Goal: Check status: Check status

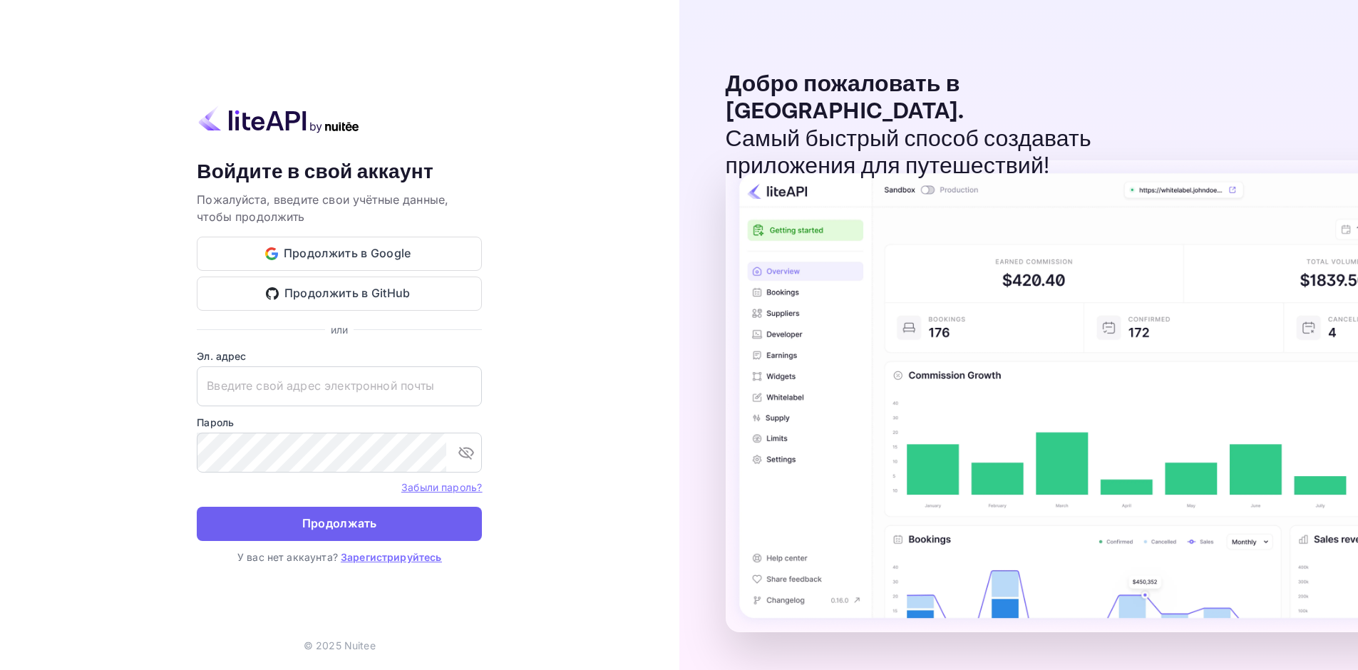
type input "[EMAIL_ADDRESS][DOMAIN_NAME]"
click at [382, 516] on button "Продолжать" at bounding box center [339, 524] width 285 height 34
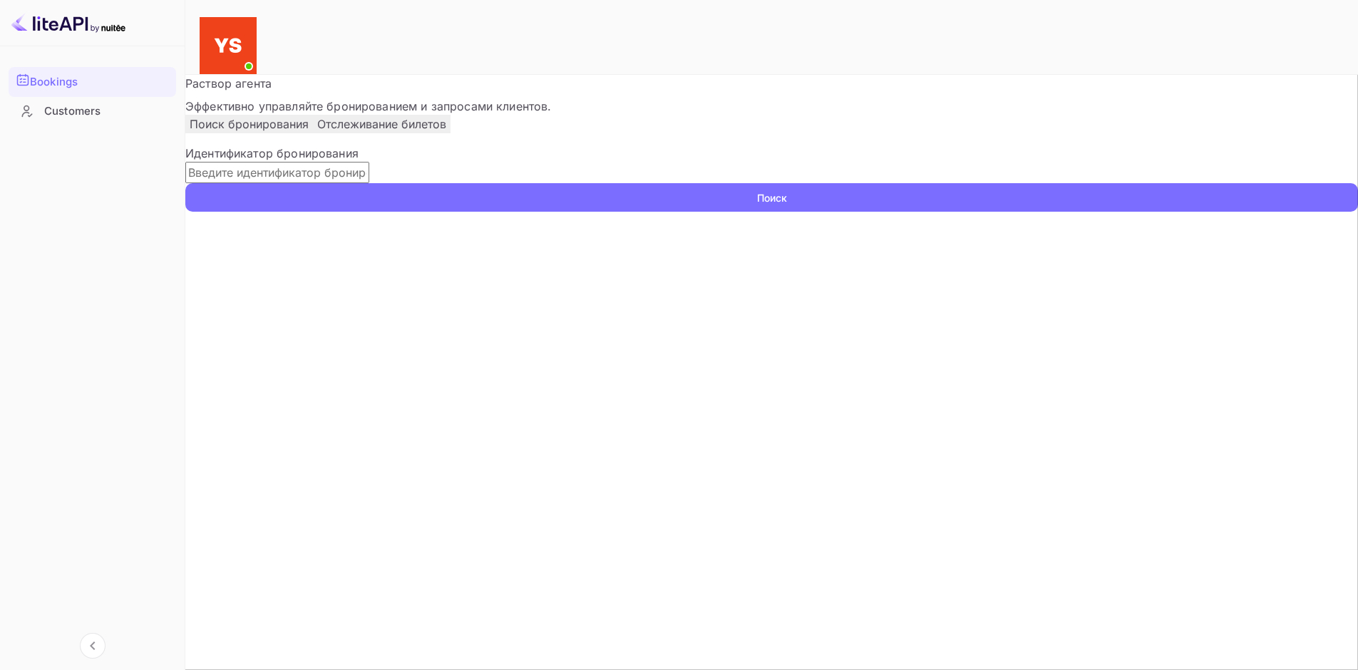
click at [369, 183] on input "text" at bounding box center [277, 172] width 184 height 21
paste input "8929806"
type input "8929806"
click at [1009, 212] on button "Поиск" at bounding box center [771, 197] width 1173 height 29
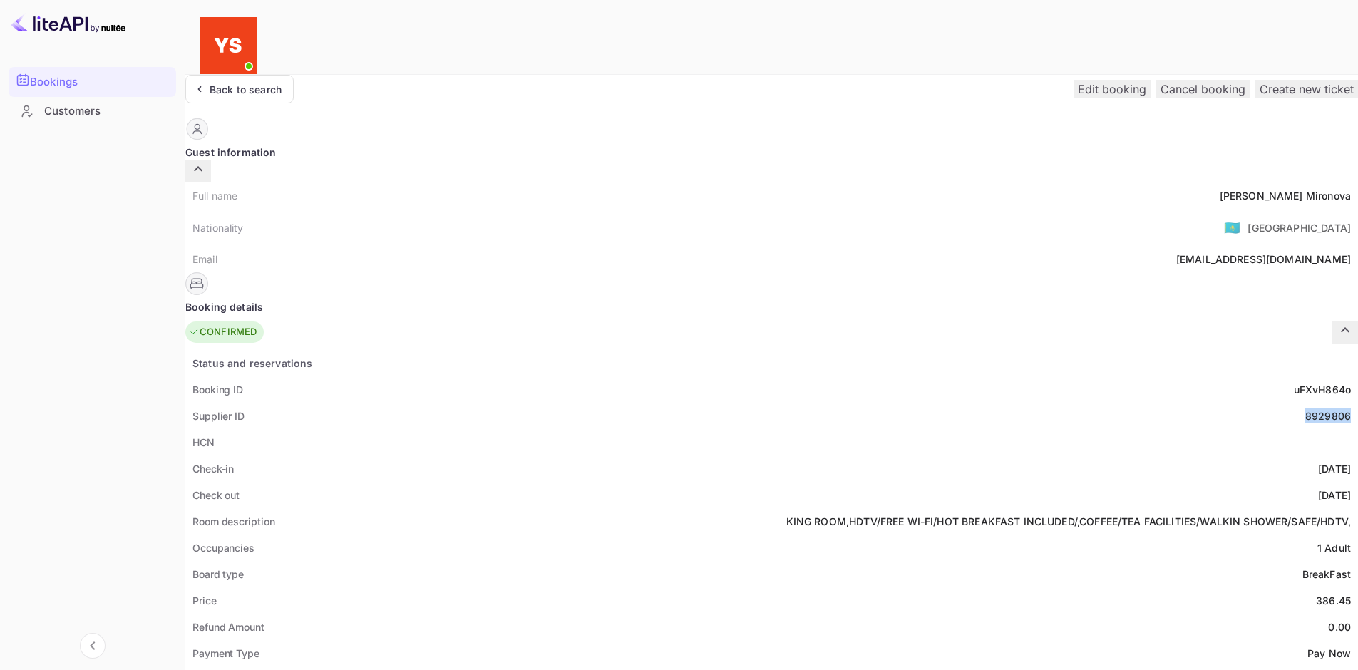
drag, startPoint x: 704, startPoint y: 385, endPoint x: 748, endPoint y: 386, distance: 44.9
click at [748, 403] on div "Supplier ID 8929806" at bounding box center [771, 416] width 1173 height 26
copy div "8929806"
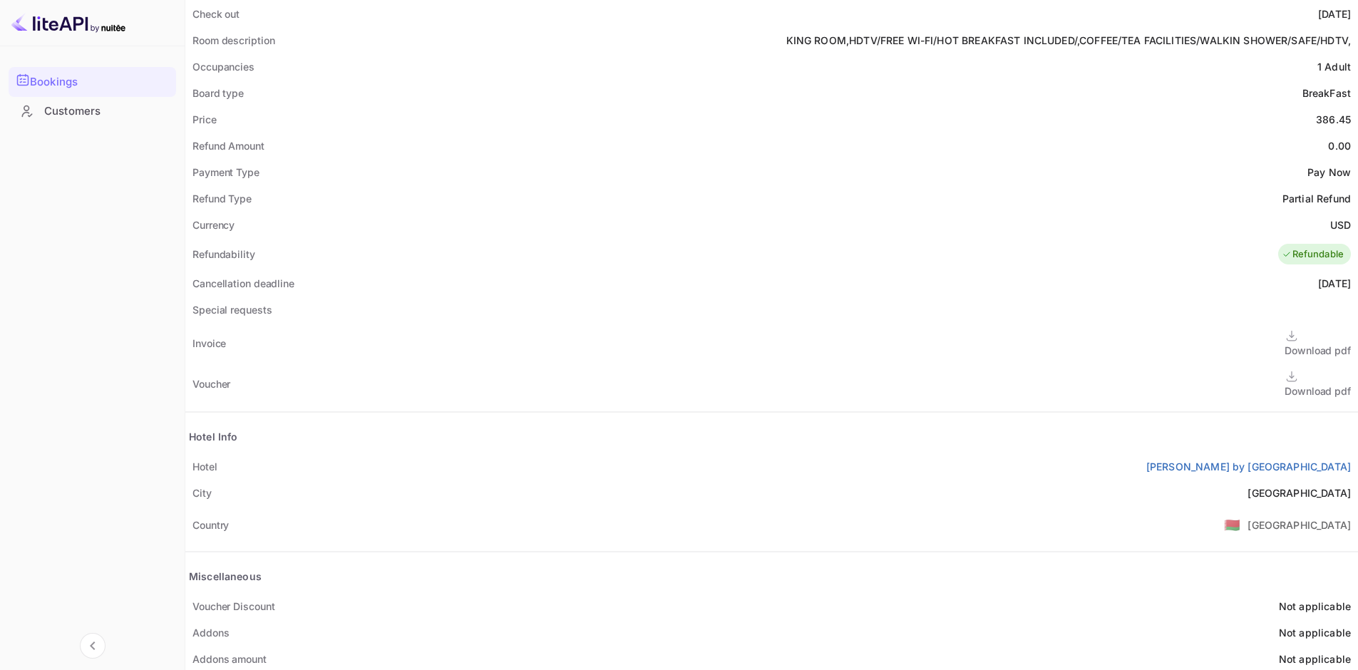
scroll to position [499, 0]
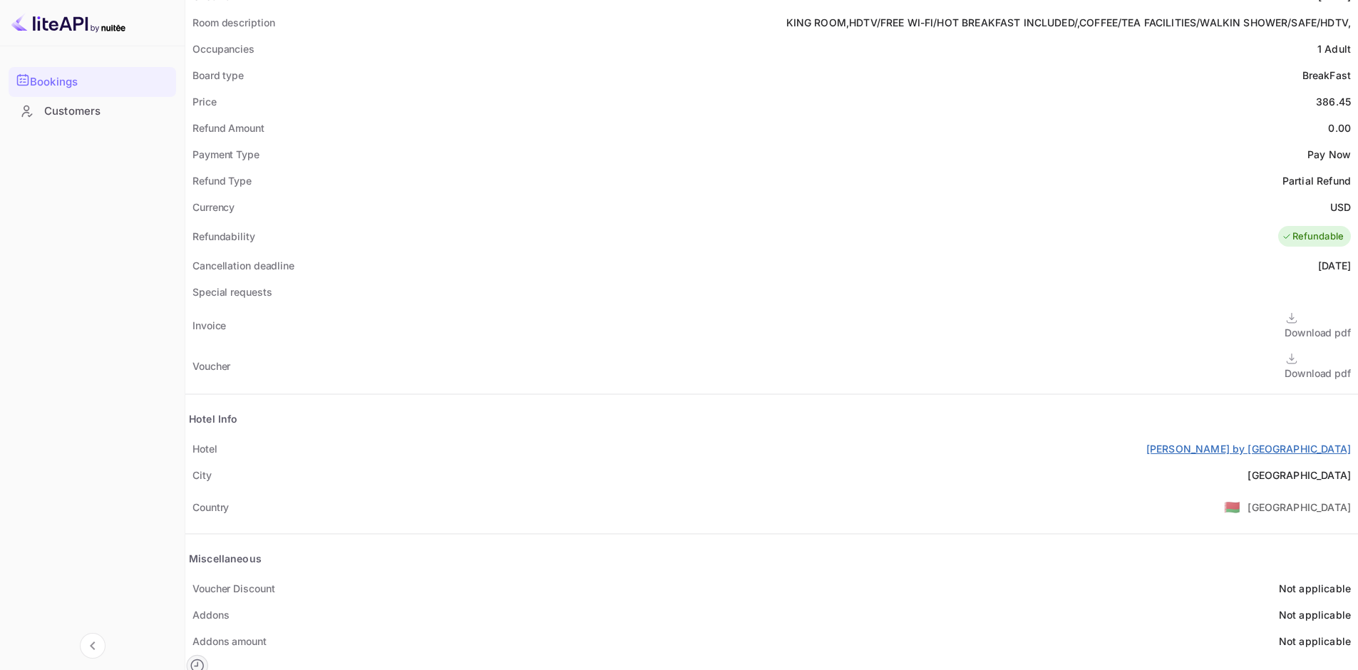
drag, startPoint x: 557, startPoint y: 417, endPoint x: 750, endPoint y: 431, distance: 192.9
click at [750, 436] on div "[GEOGRAPHIC_DATA][PERSON_NAME] by [GEOGRAPHIC_DATA]" at bounding box center [771, 449] width 1173 height 26
copy ya-tr-span "[PERSON_NAME] by [GEOGRAPHIC_DATA]"
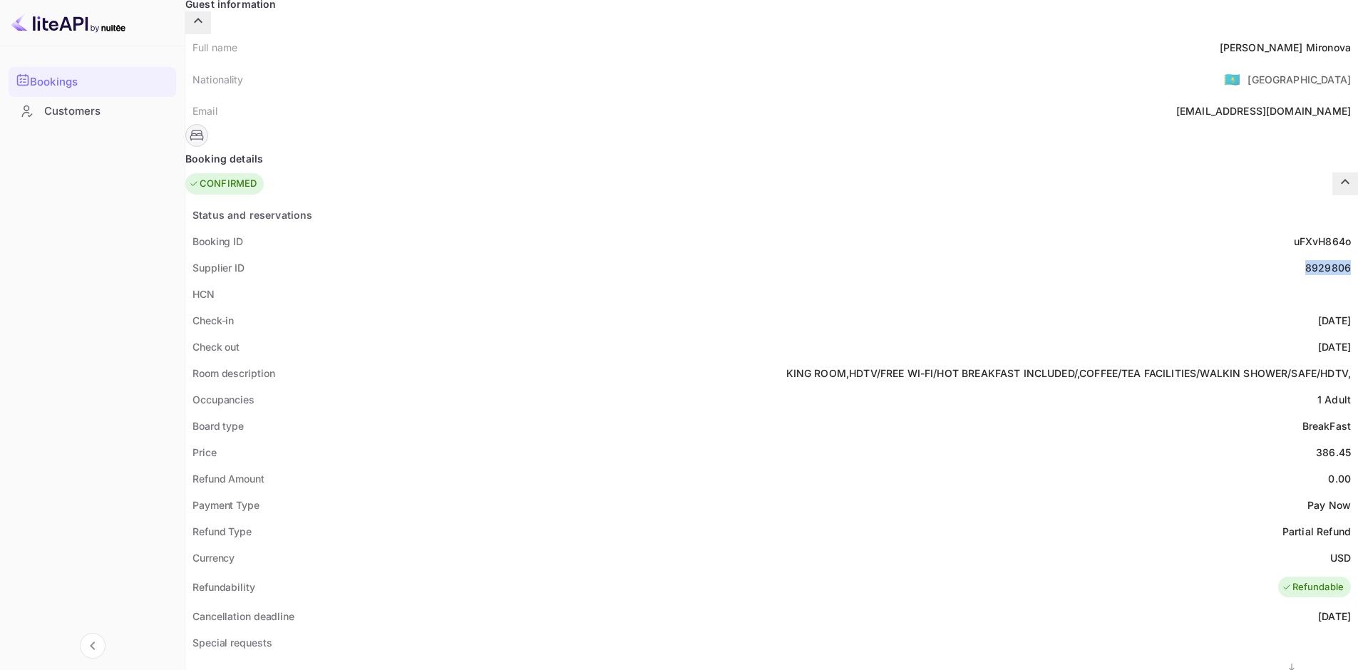
scroll to position [143, 0]
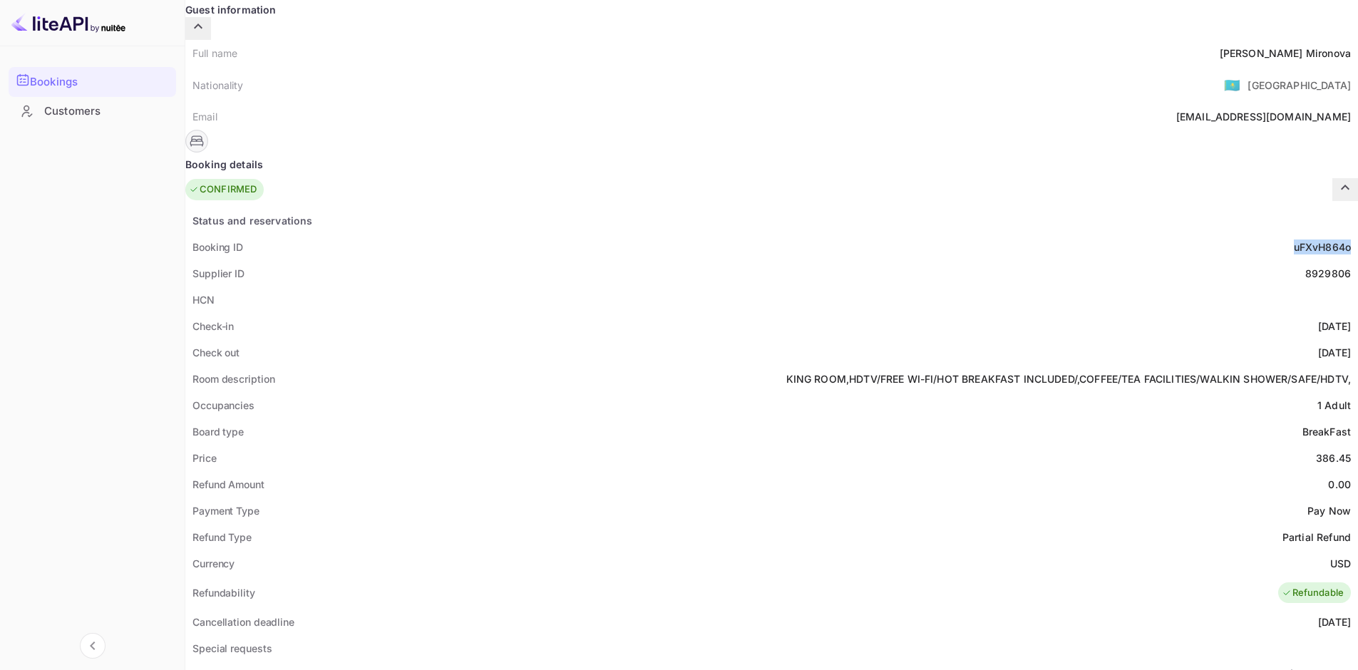
drag, startPoint x: 686, startPoint y: 212, endPoint x: 748, endPoint y: 211, distance: 62.7
click at [748, 234] on div "Booking ID uFXvH864o" at bounding box center [771, 247] width 1173 height 26
copy ya-tr-span "uFXvH864o"
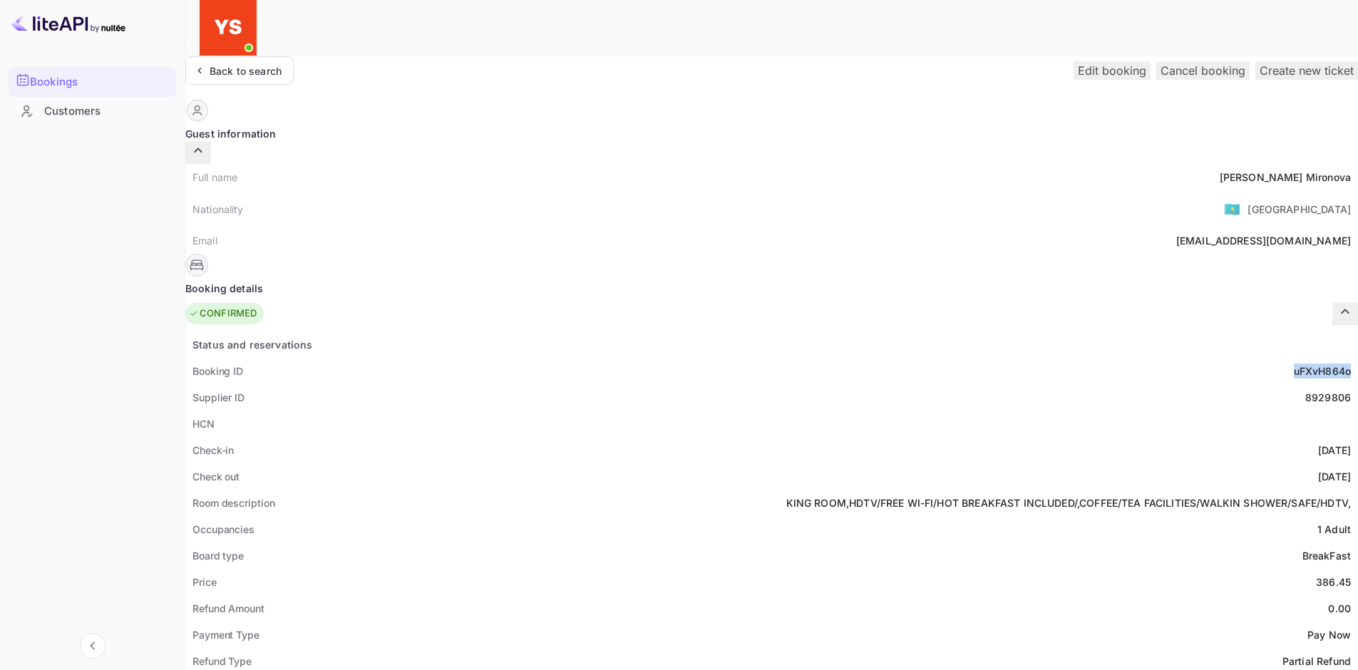
scroll to position [0, 0]
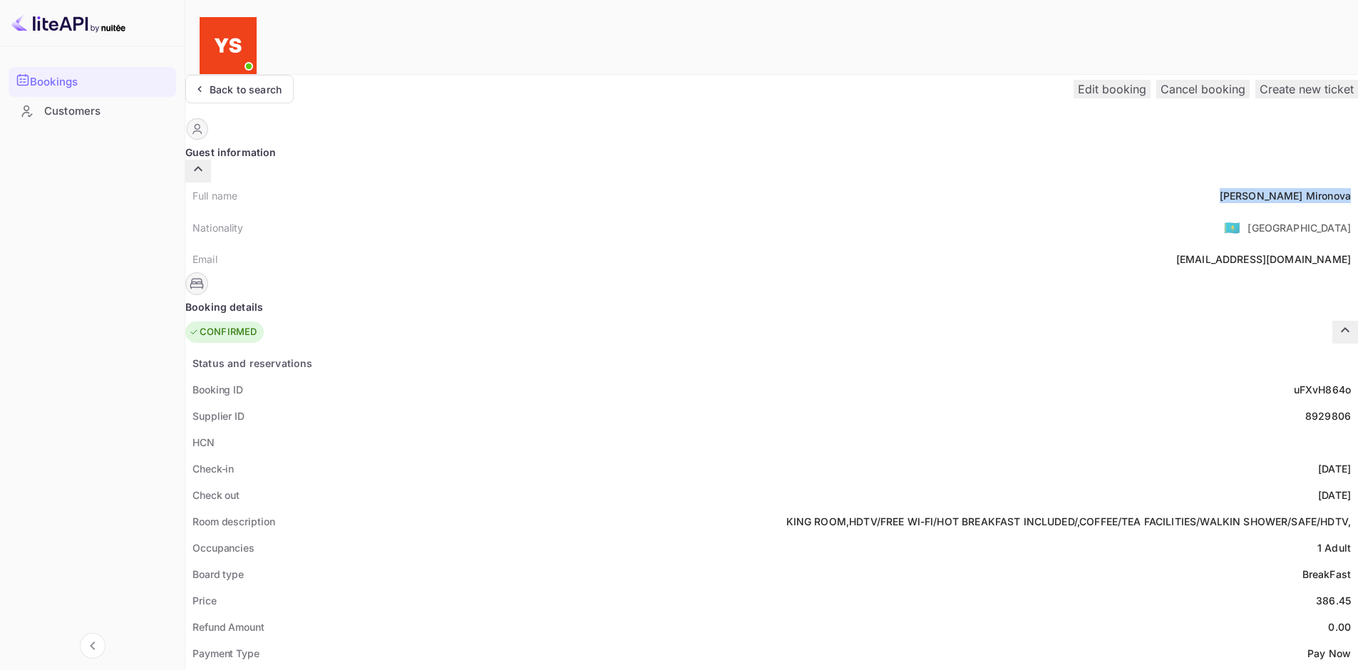
drag, startPoint x: 672, startPoint y: 170, endPoint x: 752, endPoint y: 170, distance: 79.8
click at [752, 182] on div "Full name [PERSON_NAME]" at bounding box center [771, 195] width 1173 height 26
copy div "[PERSON_NAME]"
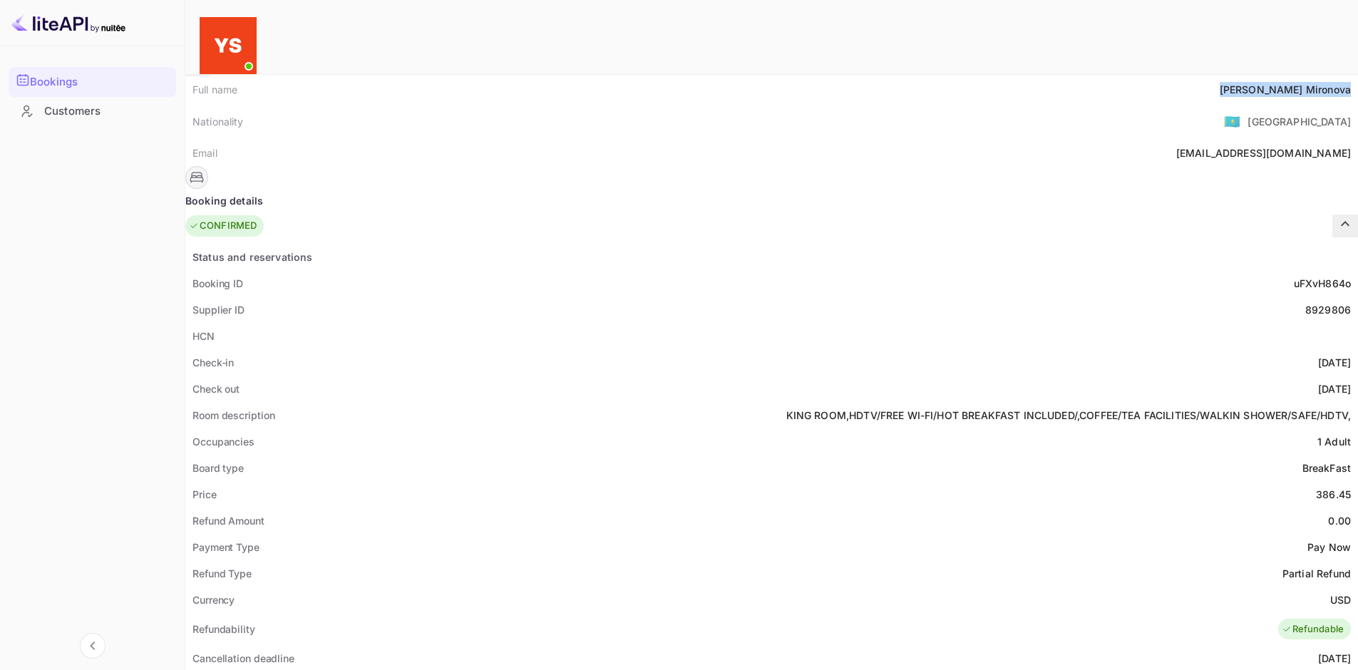
scroll to position [143, 0]
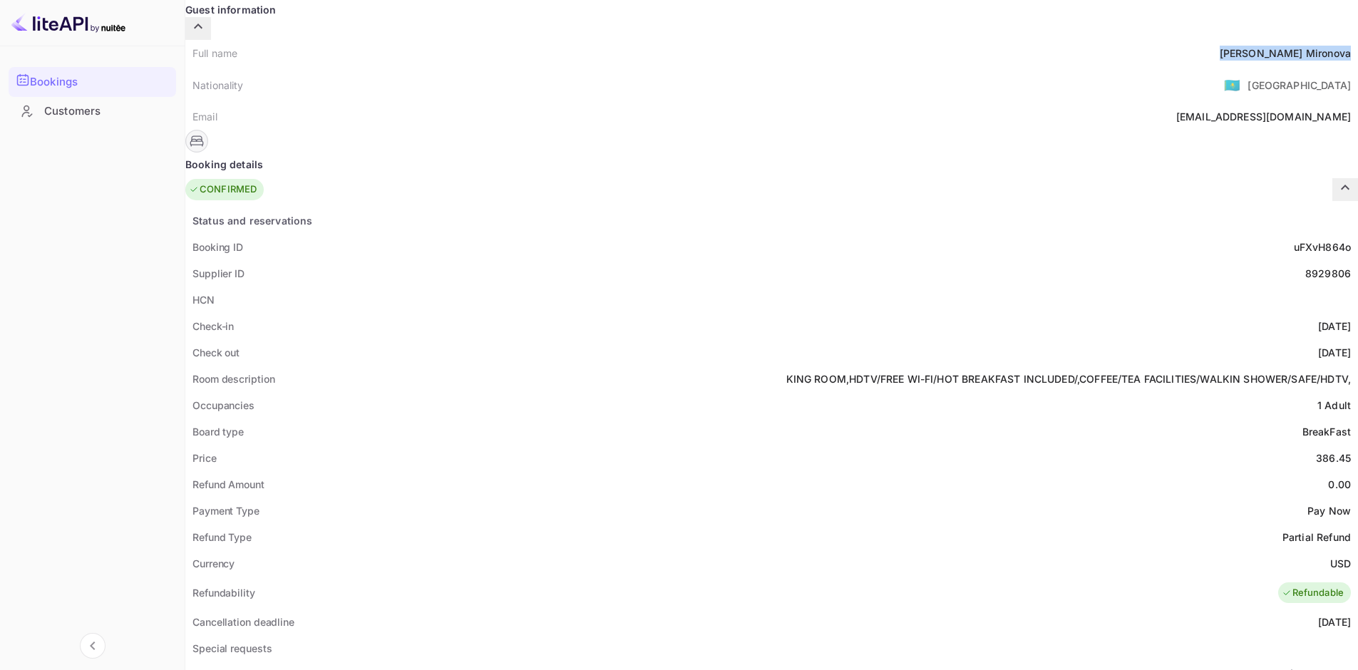
drag, startPoint x: 755, startPoint y: 293, endPoint x: 692, endPoint y: 290, distance: 62.8
click at [692, 313] on div "Check-in [DATE]" at bounding box center [771, 326] width 1173 height 26
copy div "[DATE]"
click at [1318, 345] on div "[DATE]" at bounding box center [1334, 352] width 33 height 15
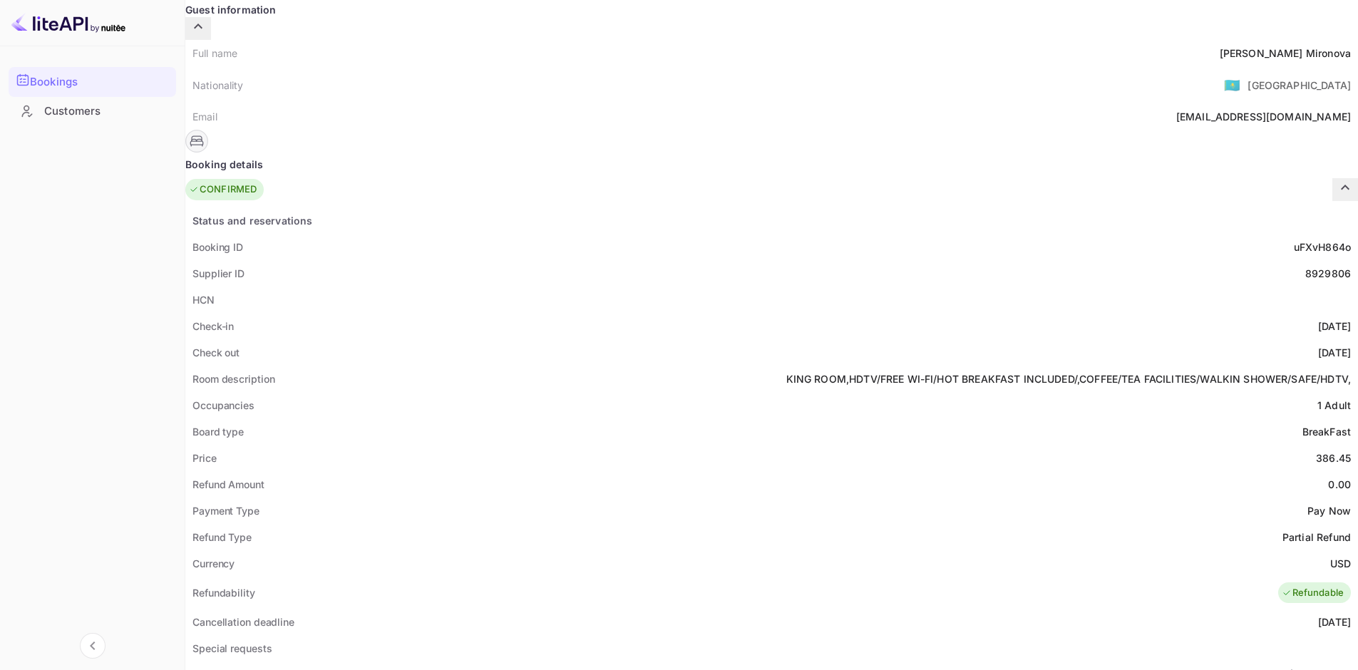
drag, startPoint x: 752, startPoint y: 317, endPoint x: 685, endPoint y: 314, distance: 67.0
click at [685, 339] on div "Check out [DATE]" at bounding box center [771, 352] width 1173 height 26
copy div "[DATE]"
click at [719, 260] on div "Supplier ID 8929806" at bounding box center [771, 273] width 1173 height 26
click at [1305, 266] on div "8929806" at bounding box center [1328, 273] width 46 height 15
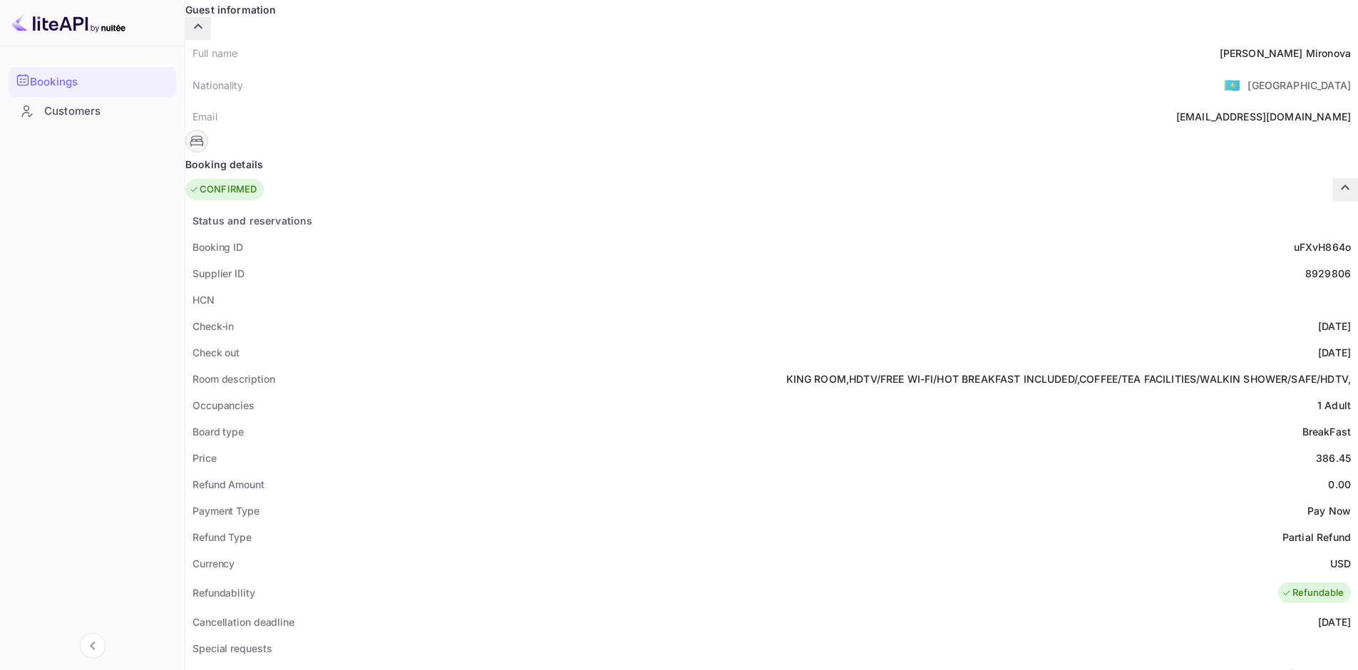
click at [1305, 266] on div "8929806" at bounding box center [1328, 273] width 46 height 15
copy div "8929806"
